Goal: Transaction & Acquisition: Purchase product/service

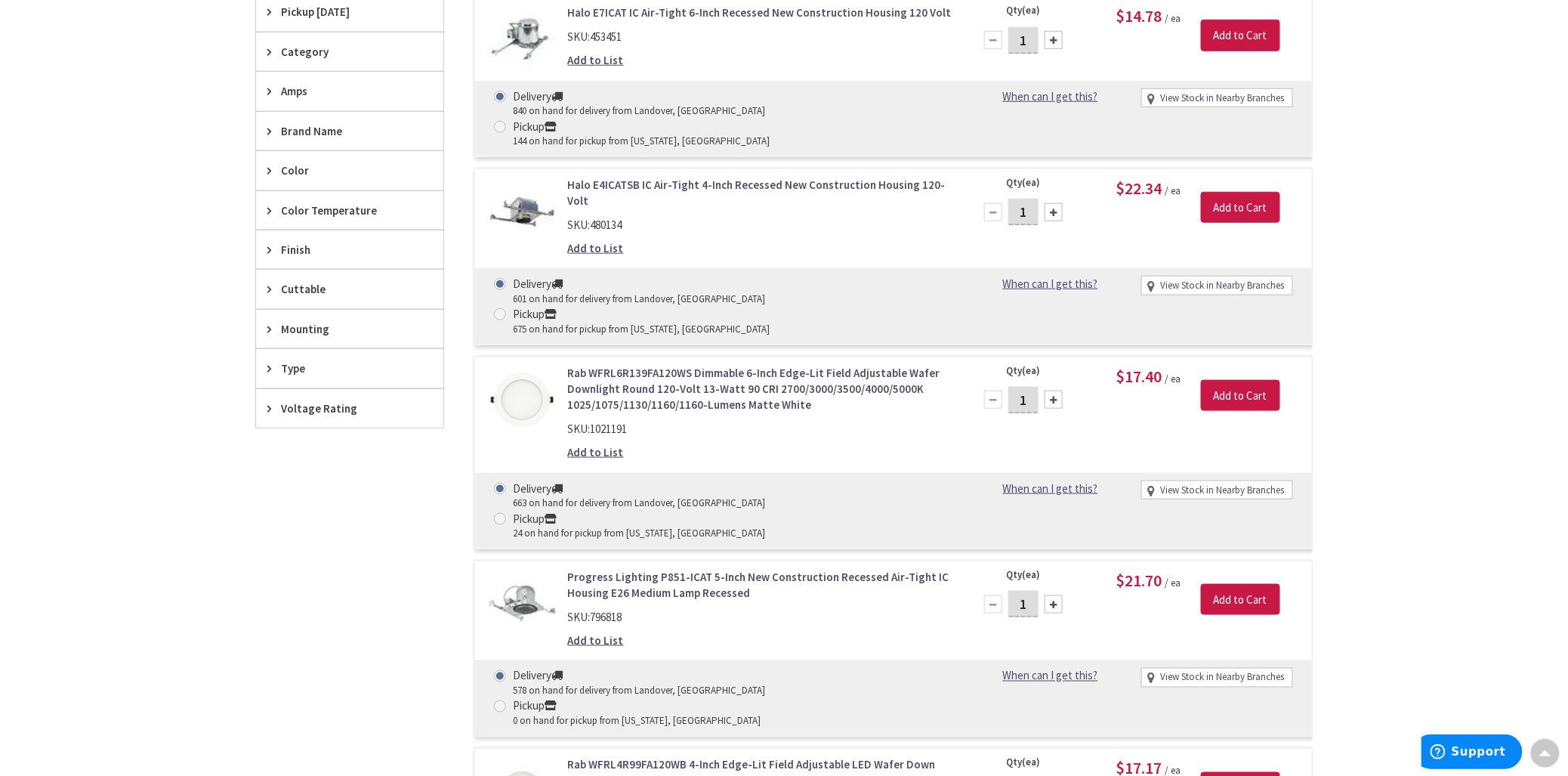
scroll to position [505, 0]
click at [298, 367] on span "Type" at bounding box center [343, 368] width 123 height 16
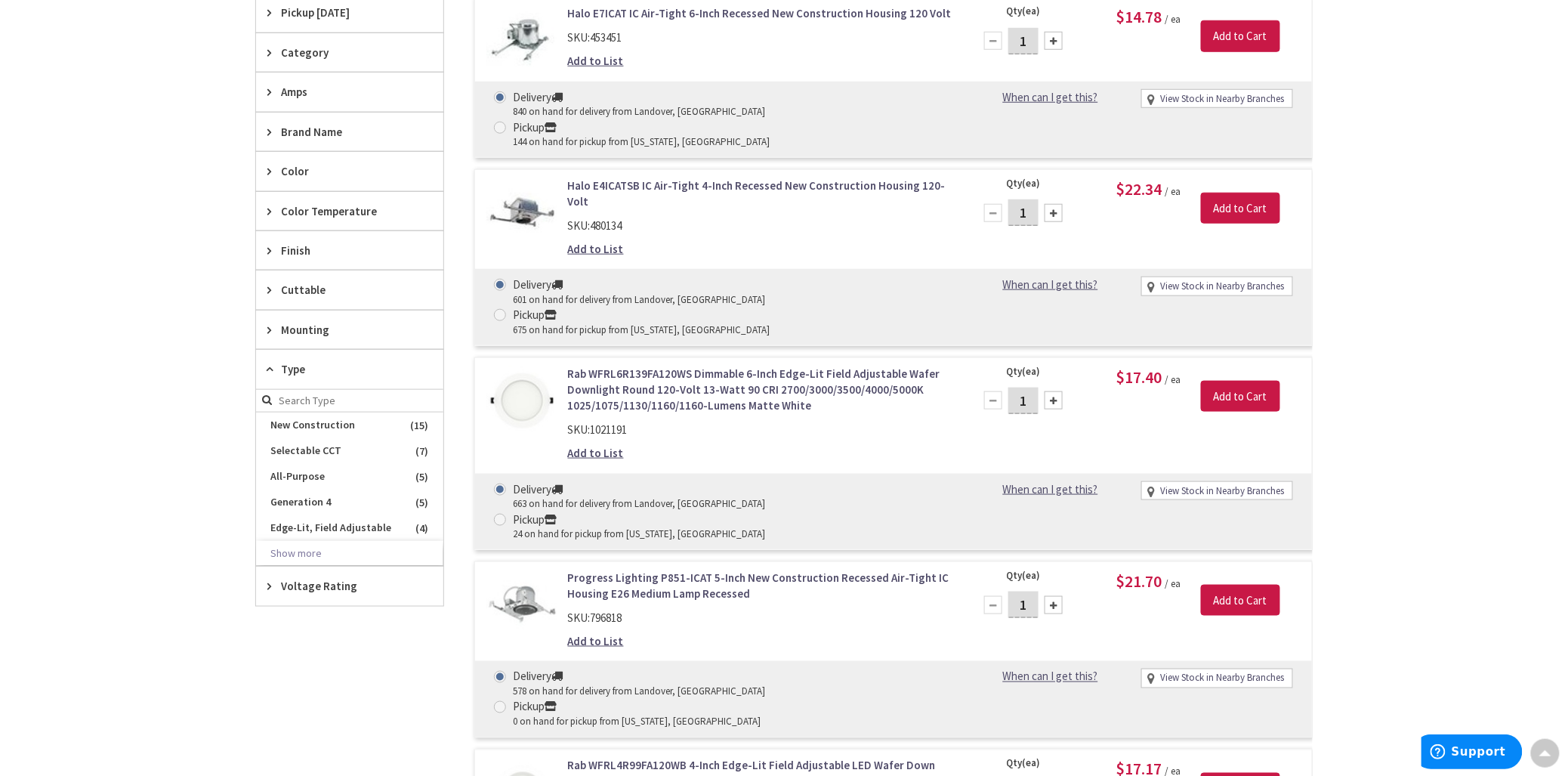
scroll to position [0, 0]
click at [298, 367] on span "Type" at bounding box center [343, 368] width 123 height 16
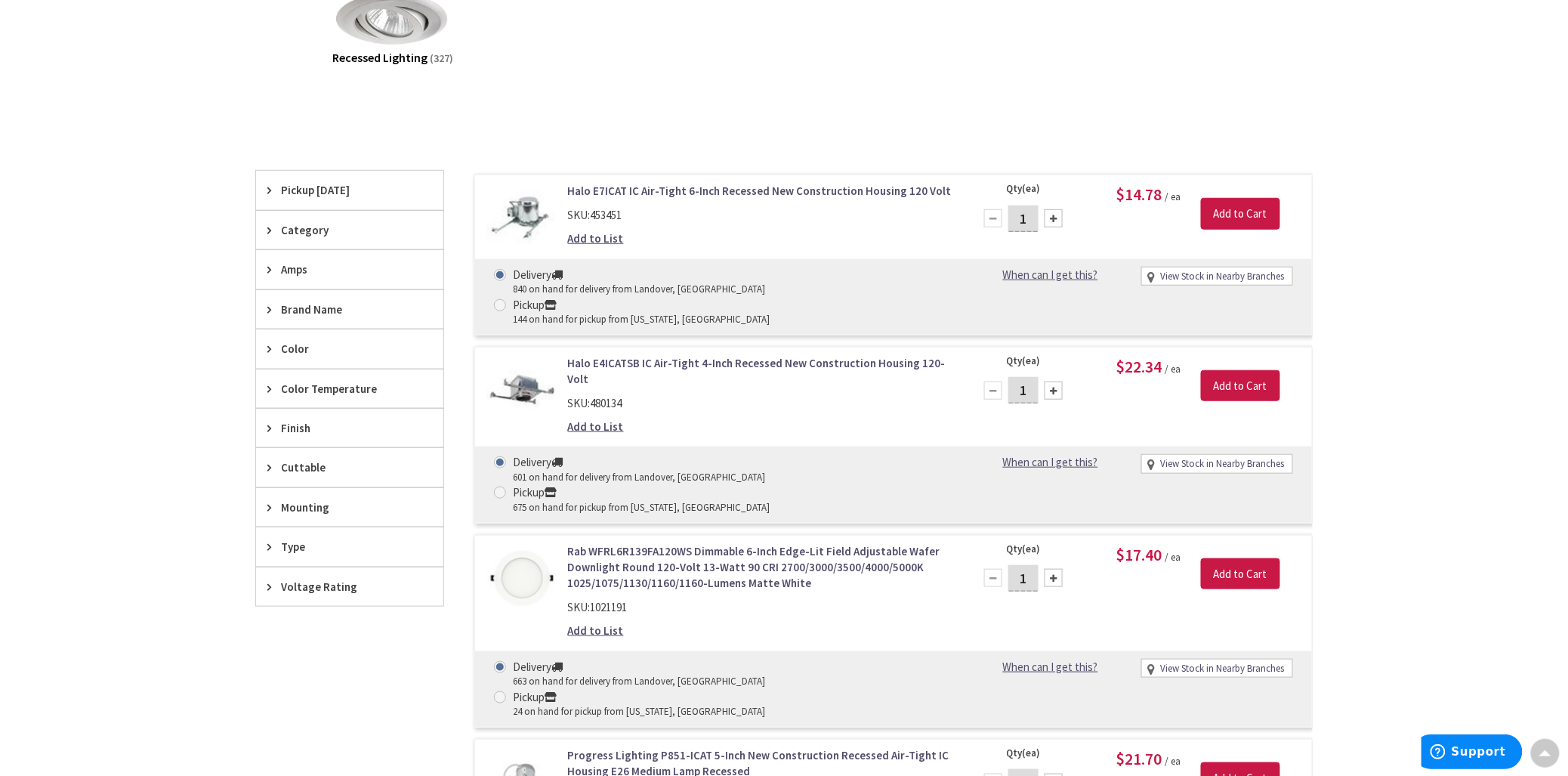
scroll to position [253, 0]
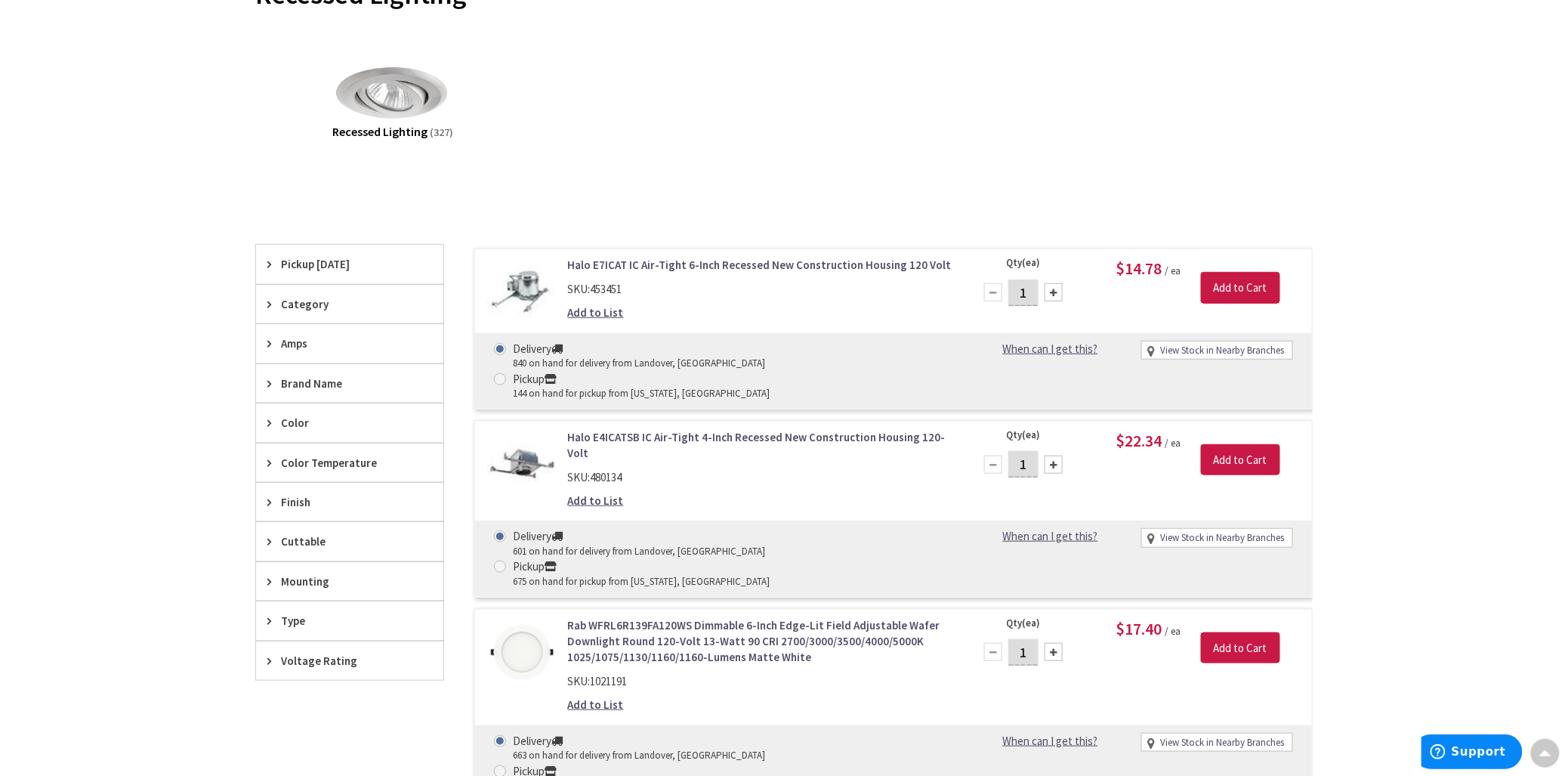
click at [307, 456] on span "Color Temperature" at bounding box center [343, 462] width 123 height 16
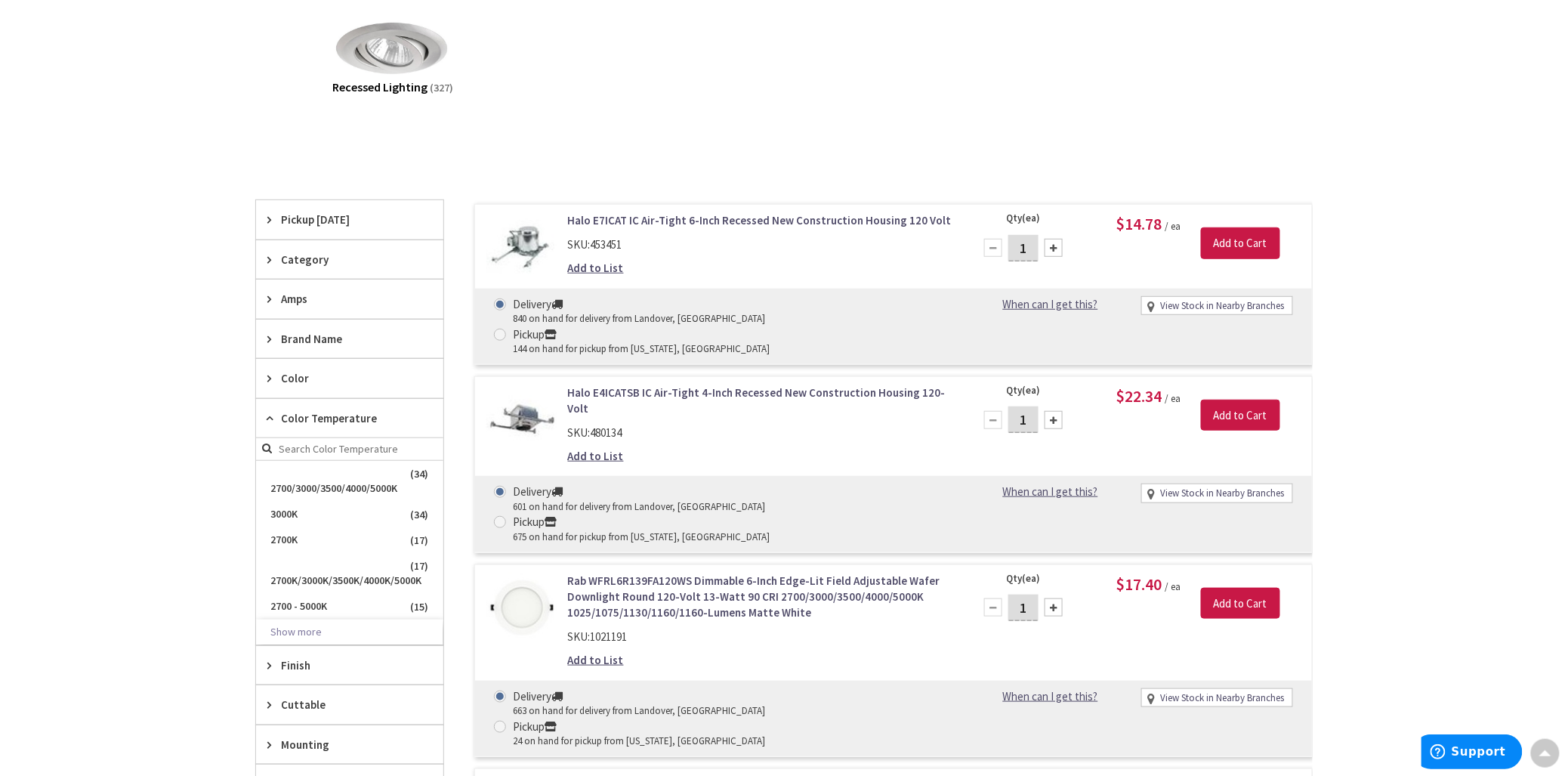
scroll to position [337, 0]
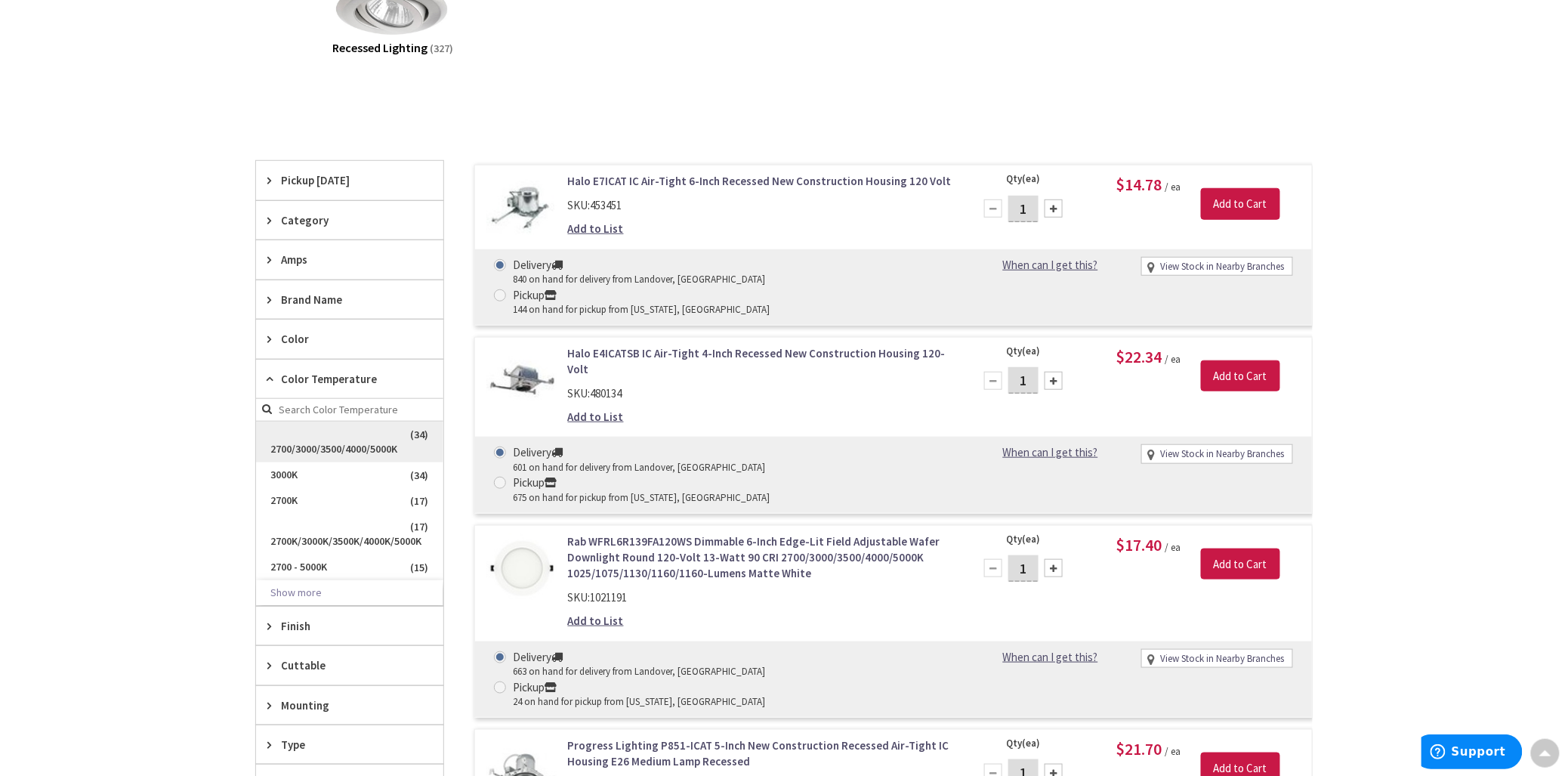
click at [324, 442] on span "2700/3000/3500/4000/5000K" at bounding box center [350, 442] width 187 height 41
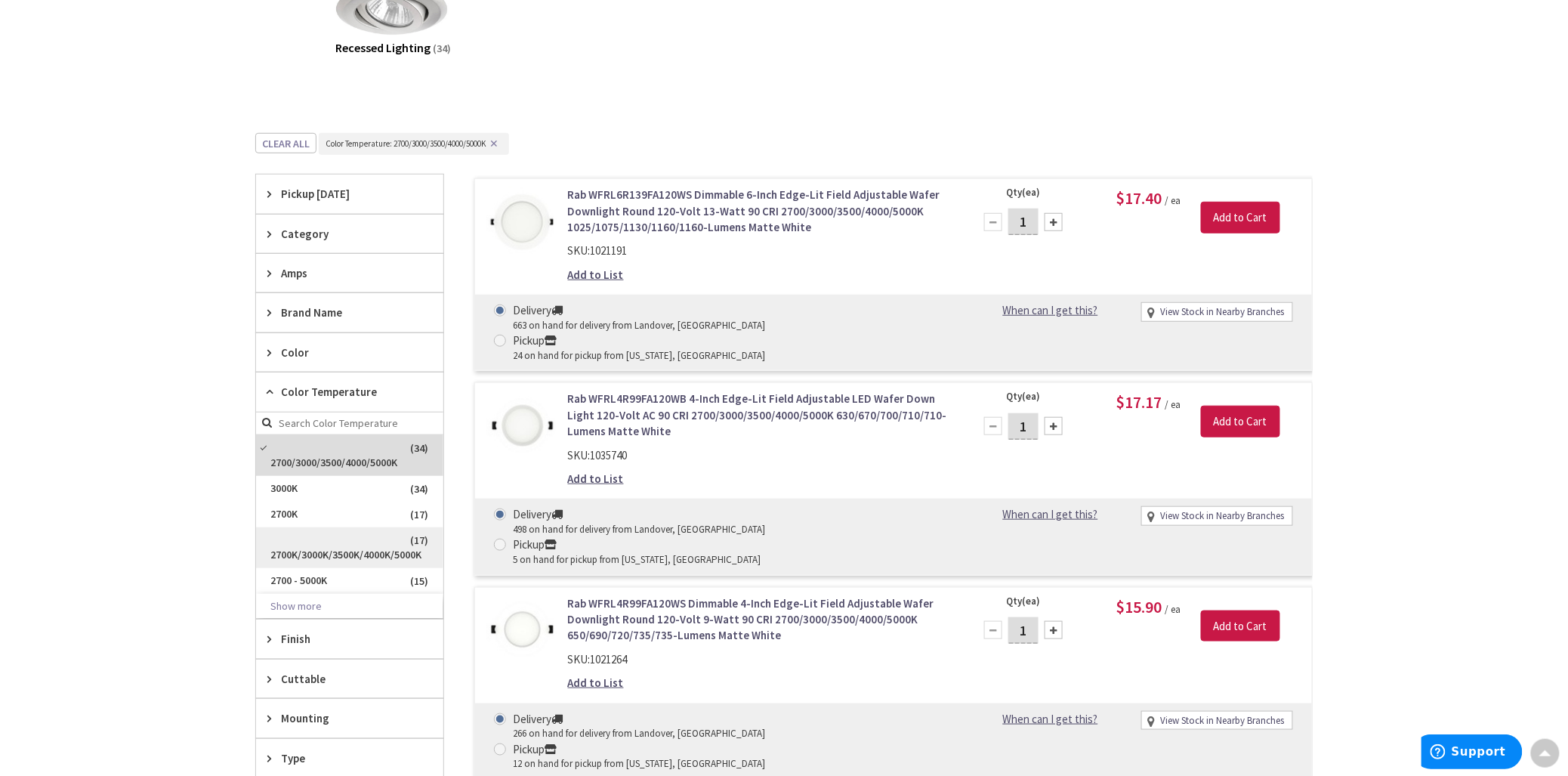
click at [315, 547] on span "2700K/3000K/3500K/4000K/5000K" at bounding box center [350, 547] width 187 height 41
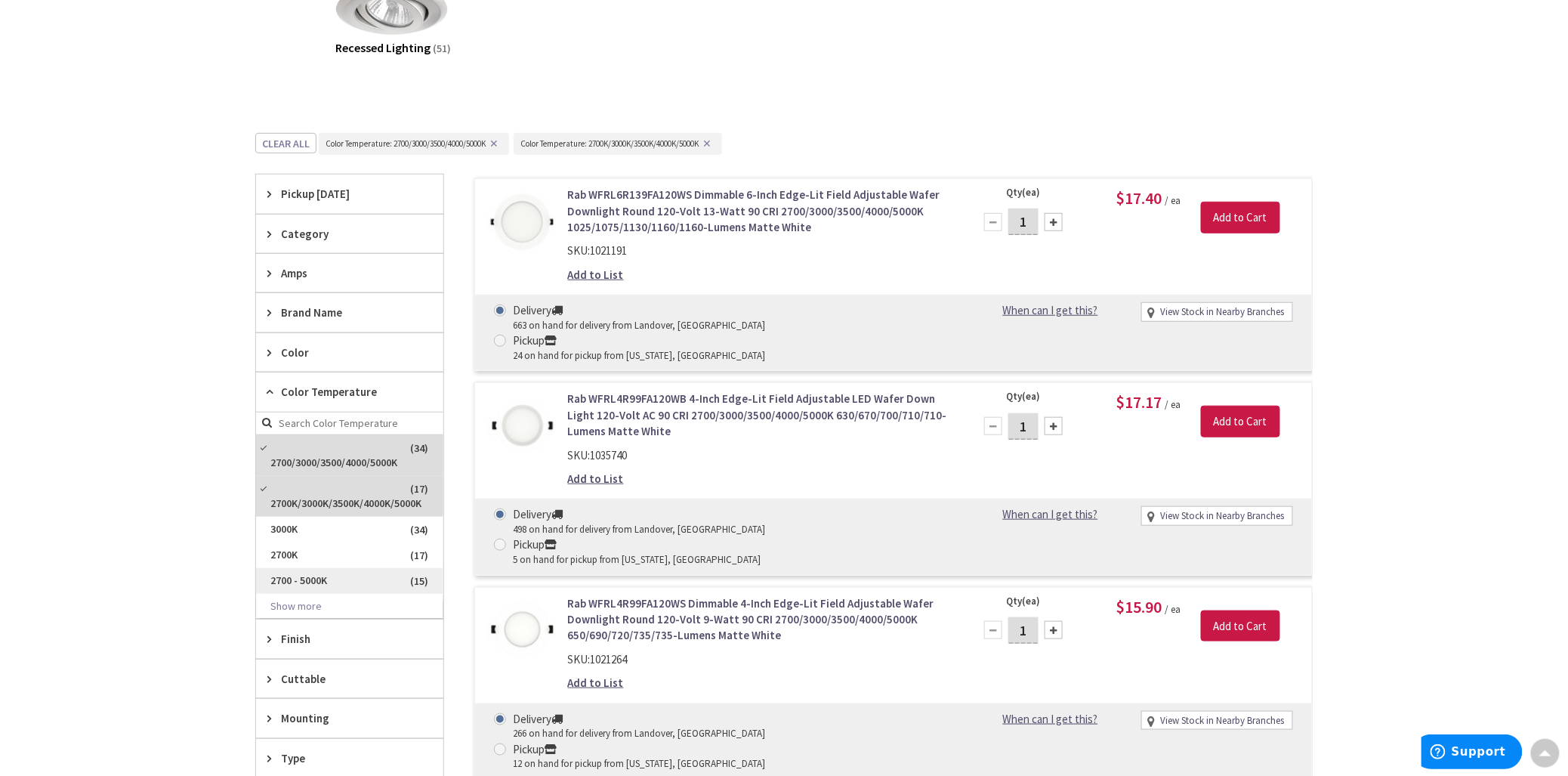
click at [314, 583] on span "2700 - 5000K" at bounding box center [350, 581] width 187 height 26
click at [270, 394] on icon at bounding box center [273, 392] width 12 height 12
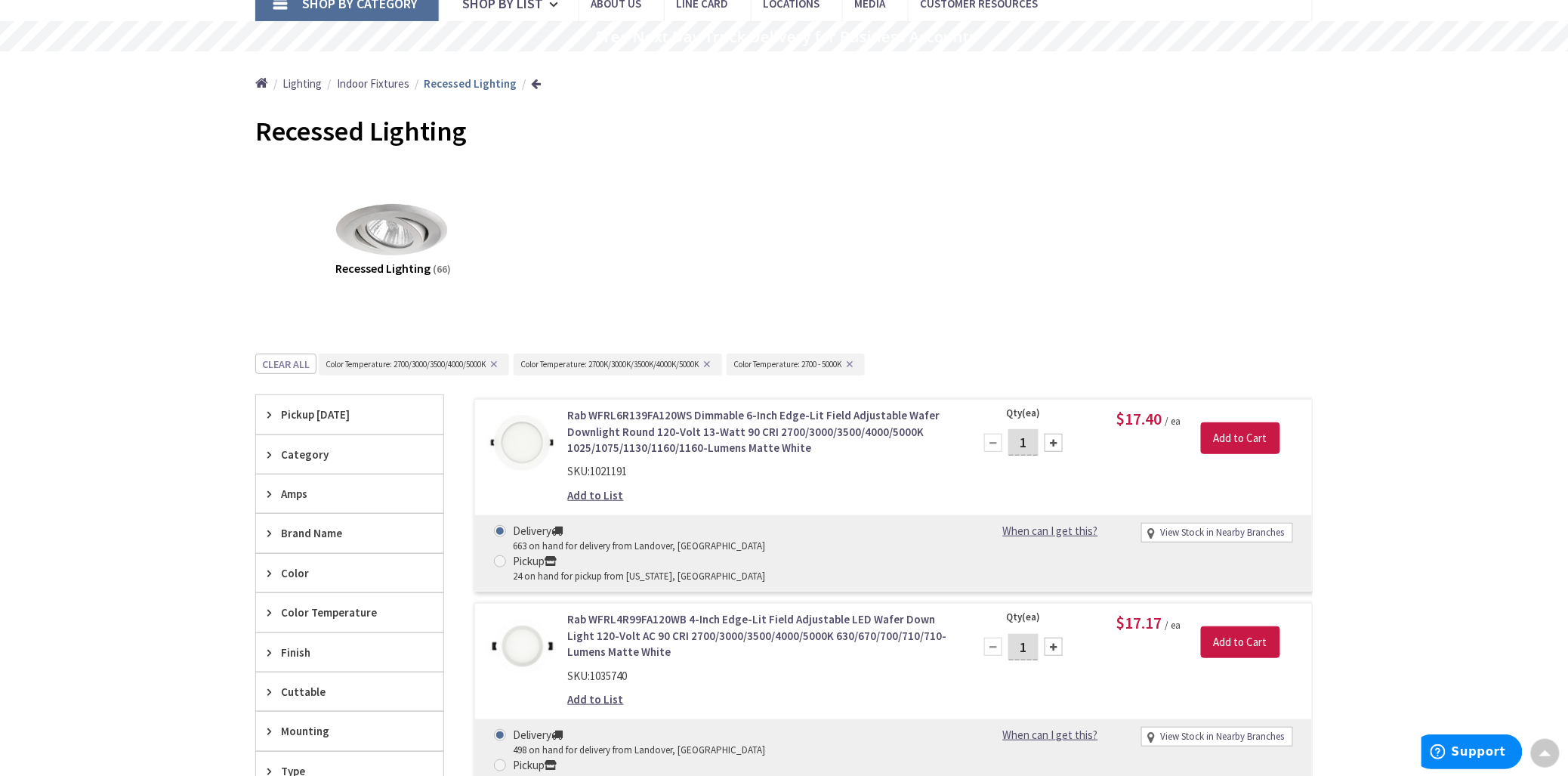
scroll to position [0, 0]
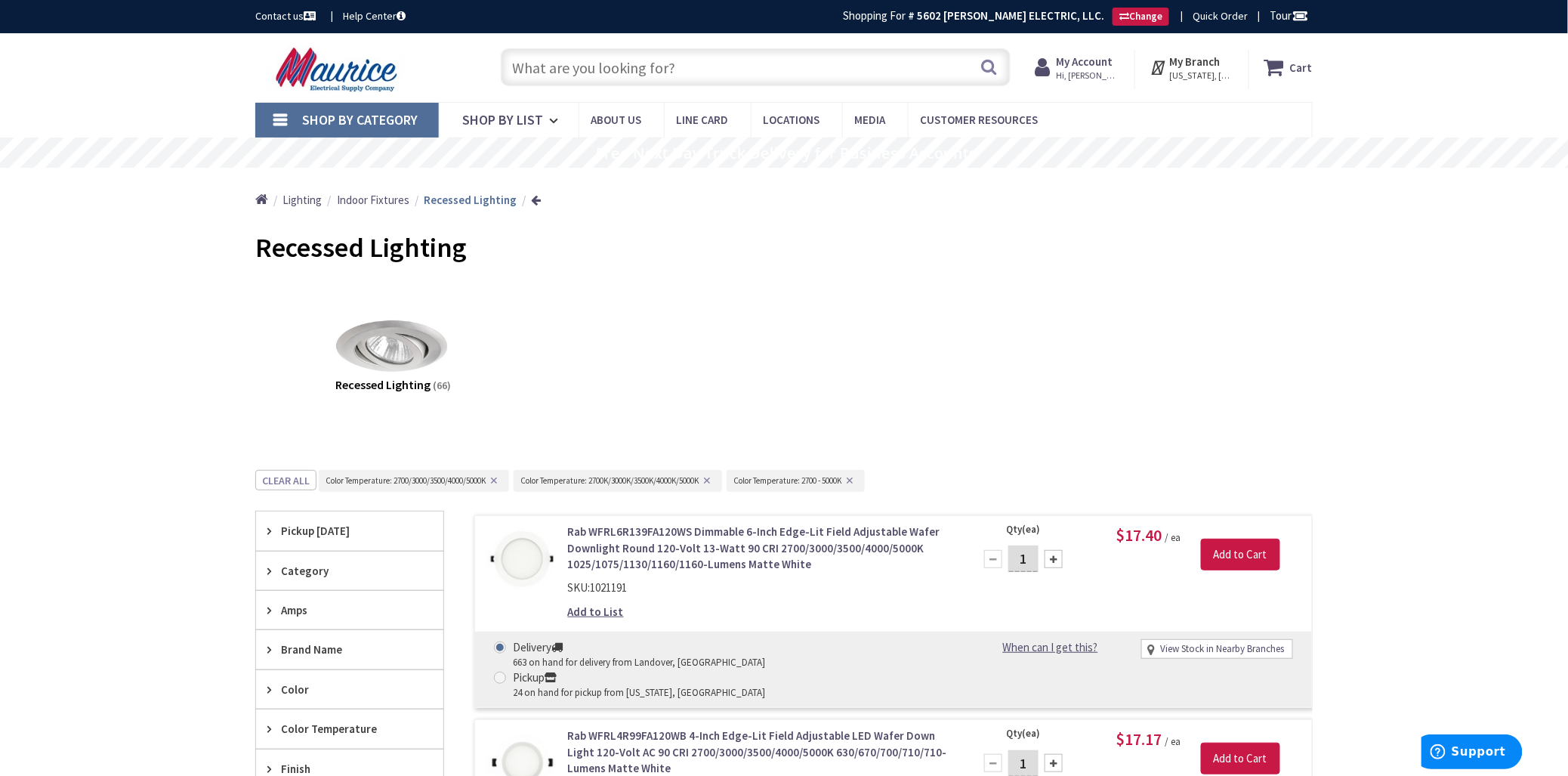
click at [663, 65] on input "text" at bounding box center [756, 67] width 509 height 38
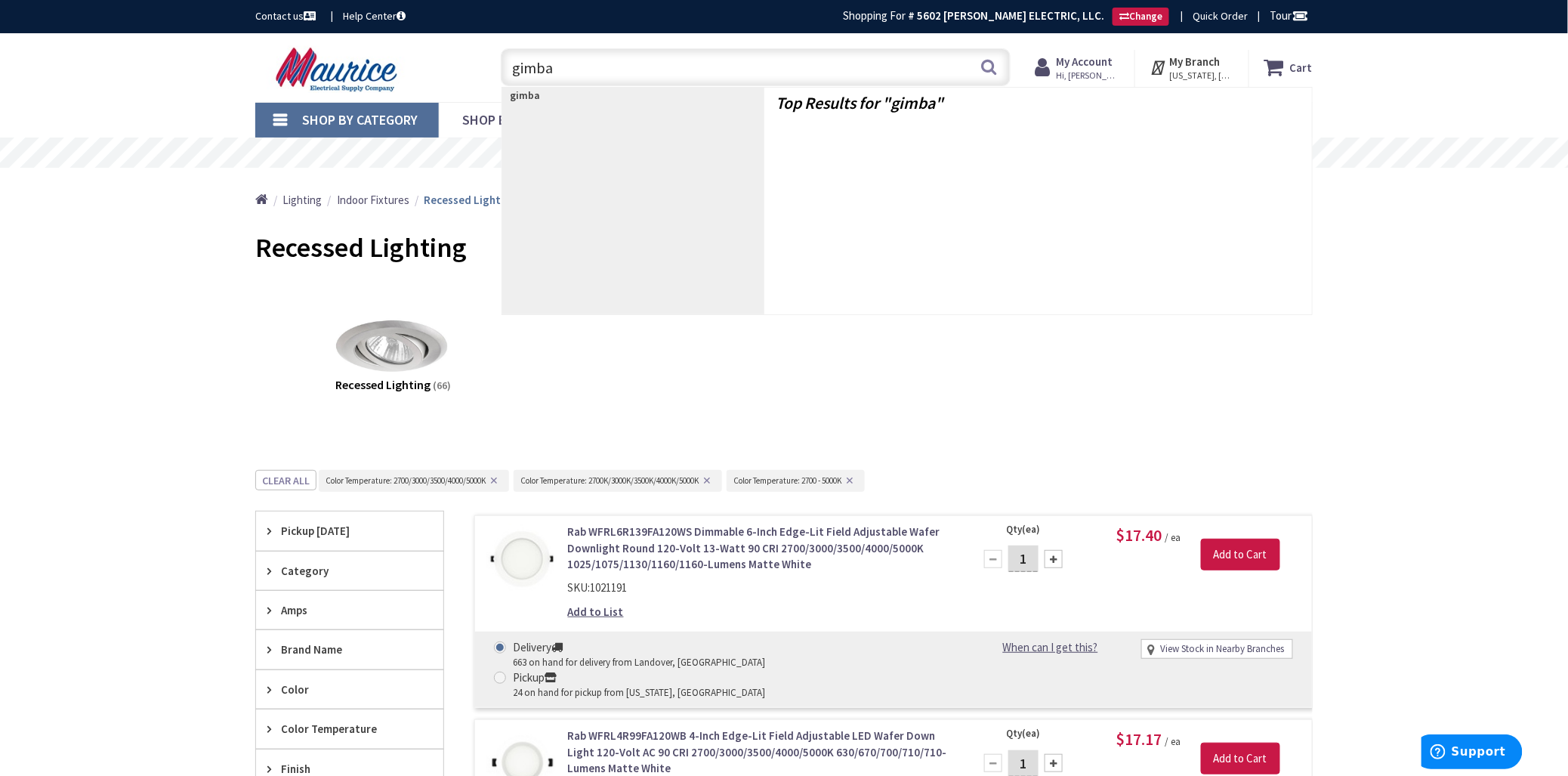
type input "gimbal"
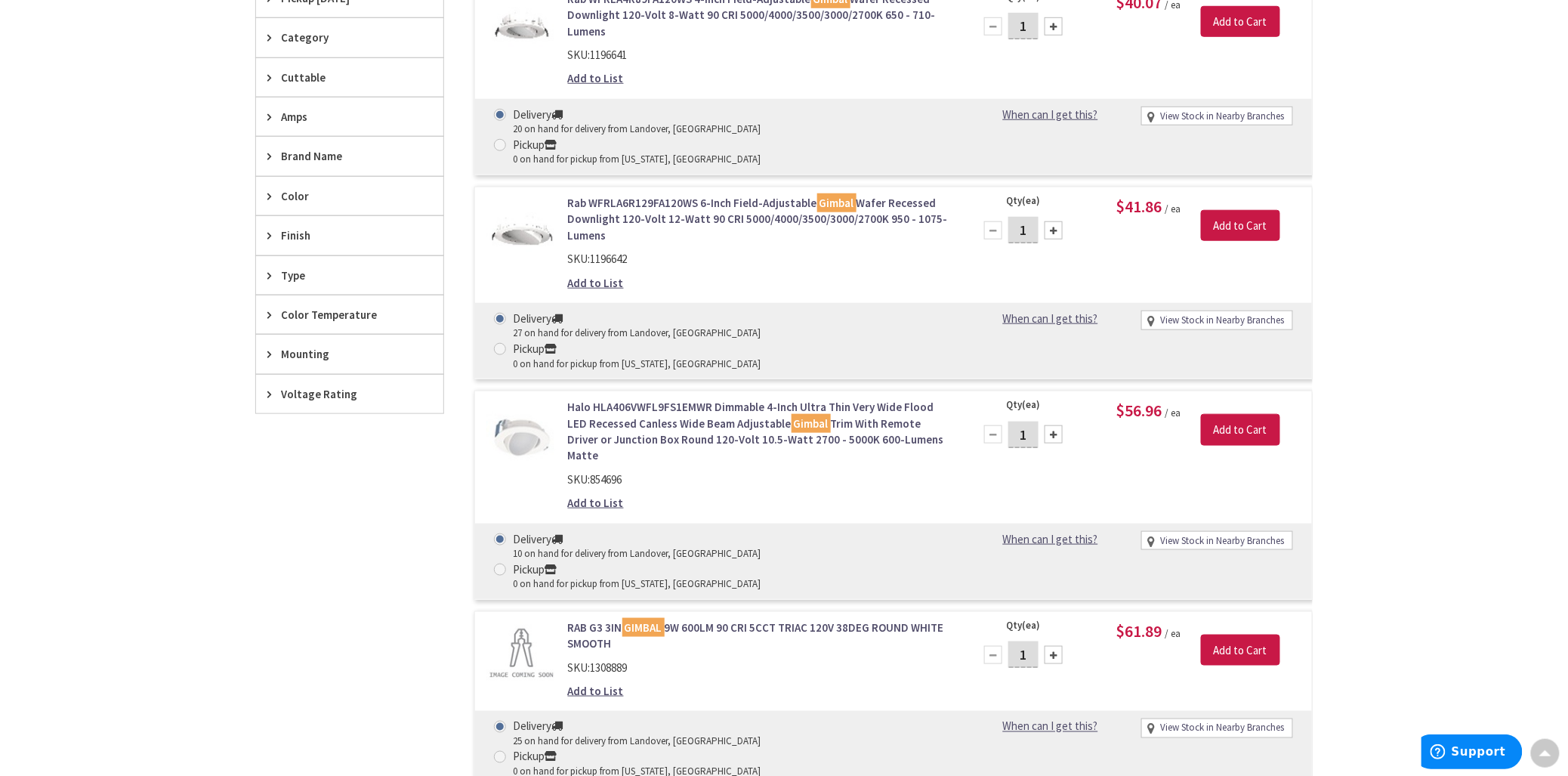
scroll to position [251, 0]
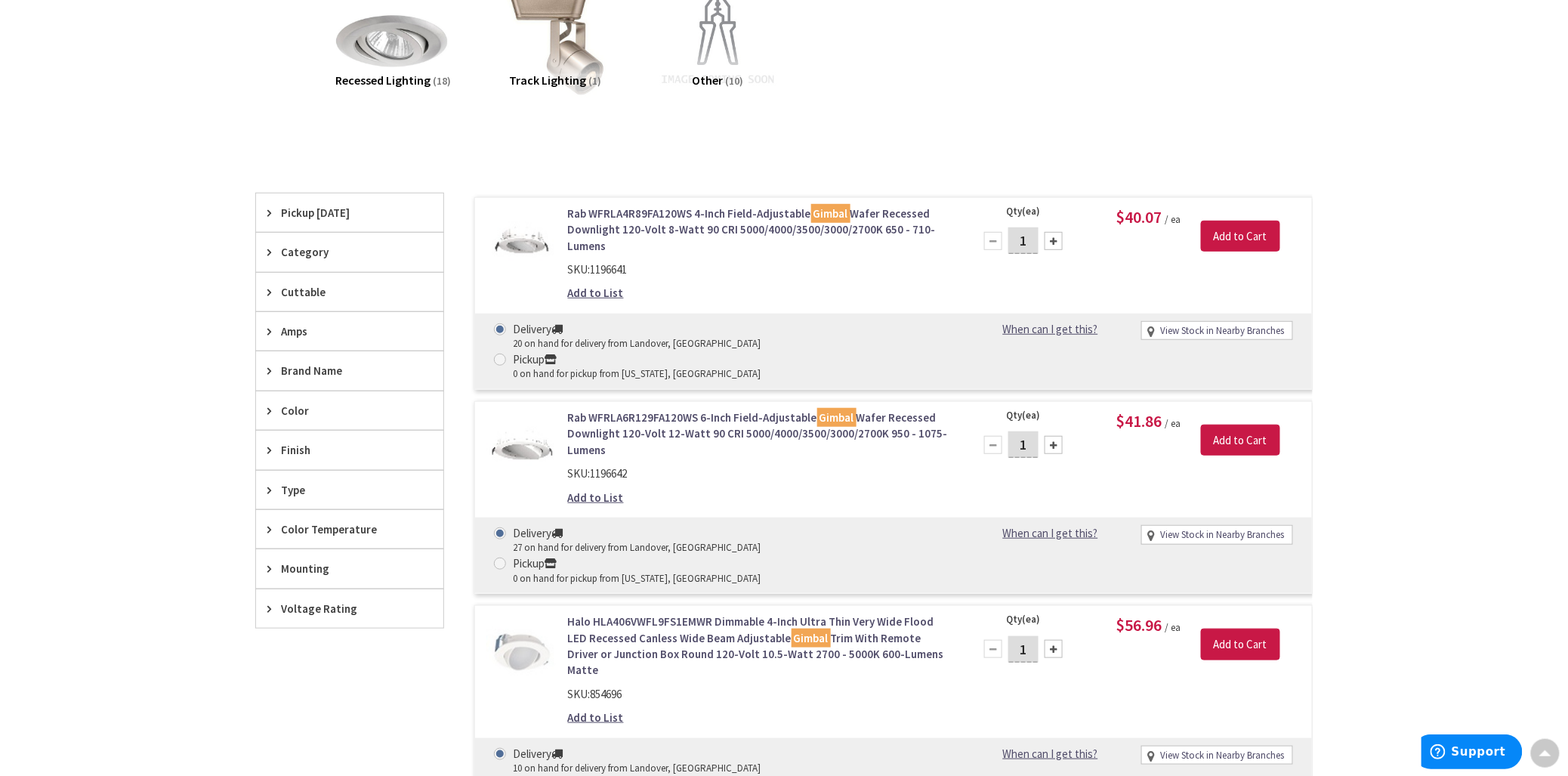
click at [299, 485] on span "Type" at bounding box center [343, 490] width 123 height 16
click at [300, 484] on span "Type" at bounding box center [343, 490] width 123 height 16
click at [601, 208] on link "Rab WFRLA4R89FA120WS 4-Inch Field-Adjustable Gimbal Wafer Recessed Downlight 12…" at bounding box center [760, 230] width 384 height 48
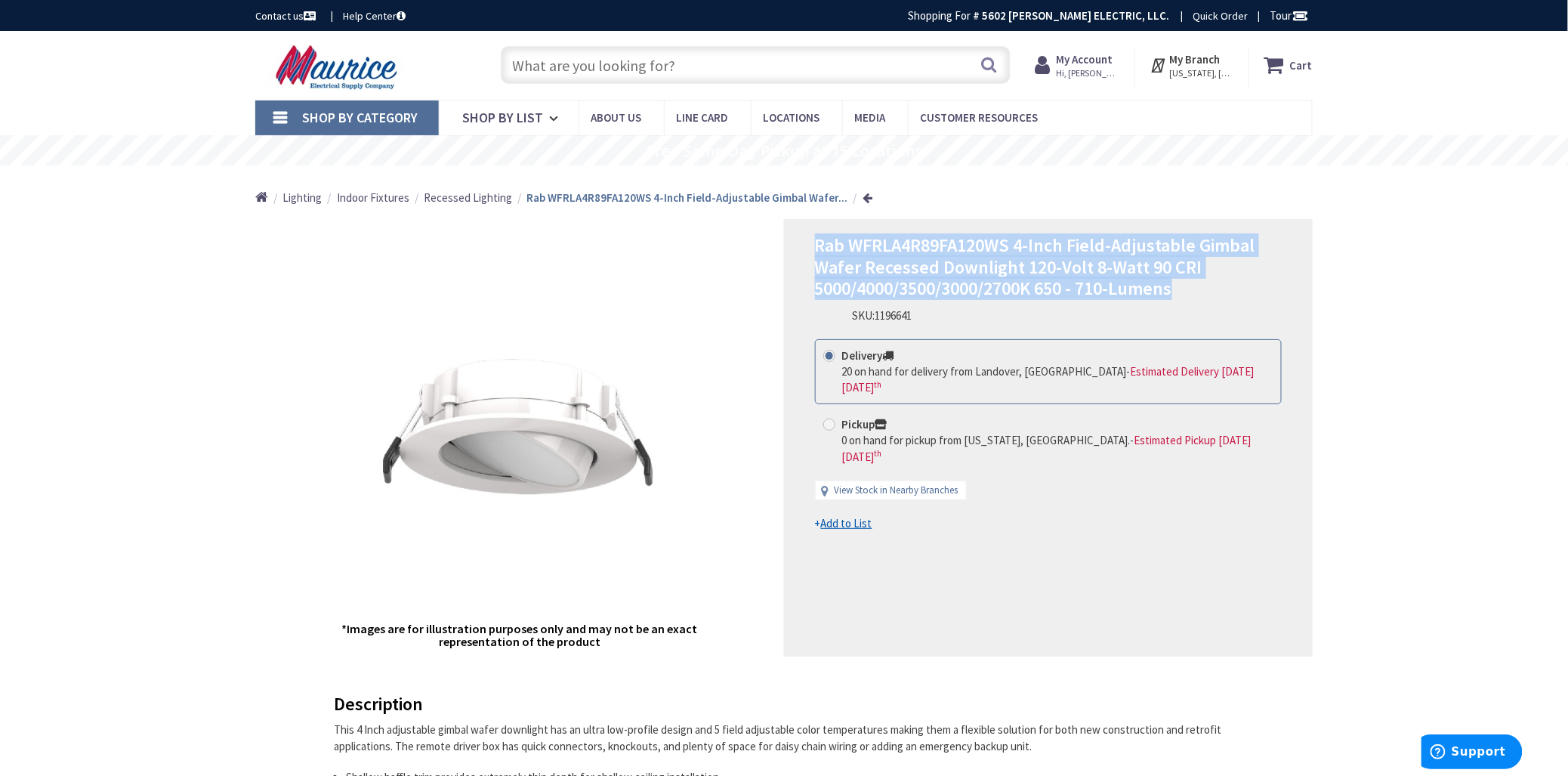
drag, startPoint x: 820, startPoint y: 245, endPoint x: 1203, endPoint y: 286, distance: 385.2
click at [1203, 286] on h1 "Rab WFRLA4R89FA120WS 4-Inch Field-Adjustable Gimbal Wafer Recessed Downlight 12…" at bounding box center [1048, 267] width 467 height 65
copy span "Rab WFRLA4R89FA120WS 4-Inch Field-Adjustable Gimbal Wafer Recessed Downlight 12…"
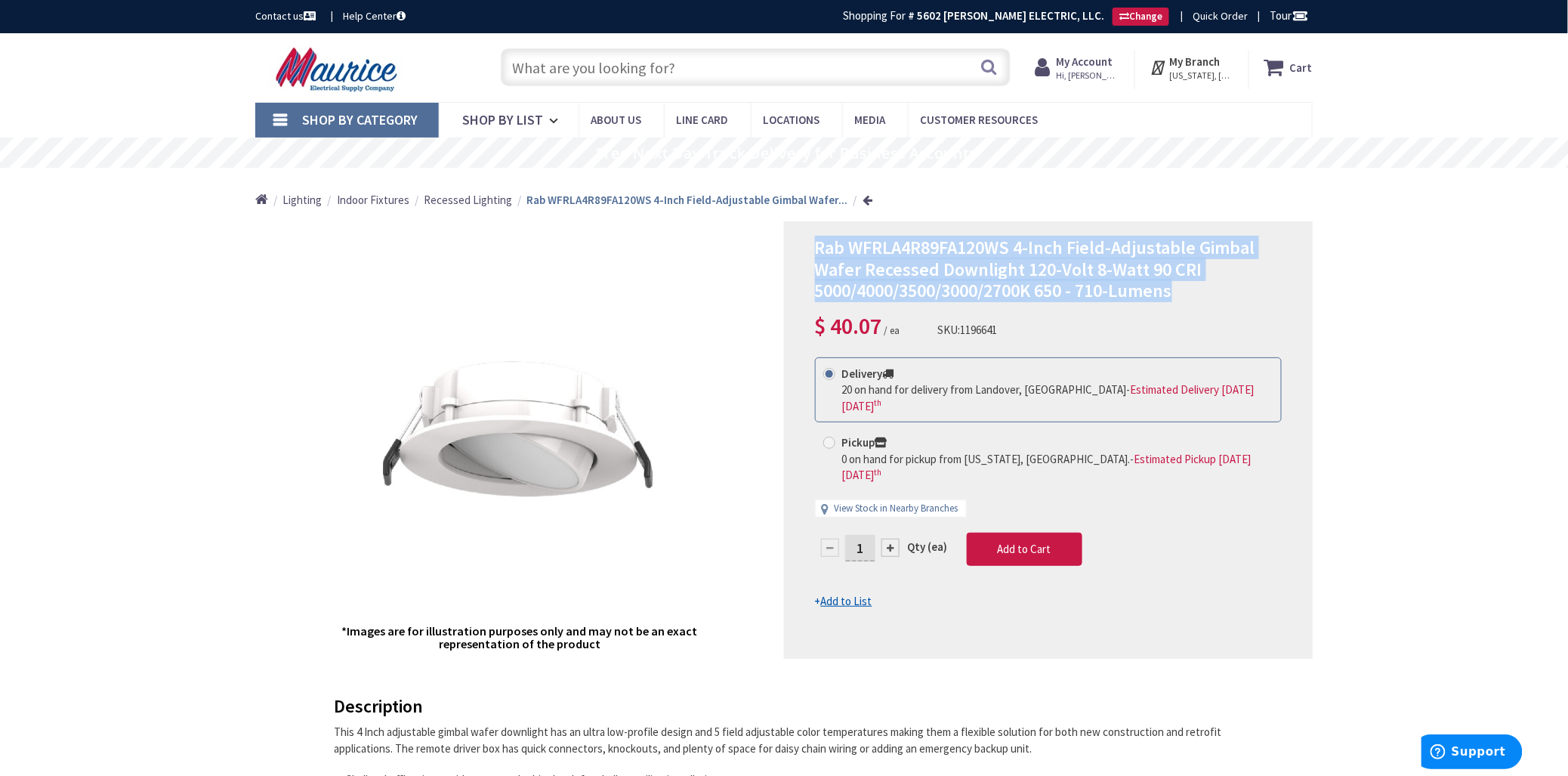
drag, startPoint x: 940, startPoint y: 325, endPoint x: 1010, endPoint y: 326, distance: 70.0
click at [1010, 326] on div "Rab WFRLA4R89FA120WS 4-Inch Field-Adjustable Gimbal Wafer Recessed Downlight 12…" at bounding box center [1048, 290] width 467 height 105
copy div "SKU: 1196641"
